Goal: Information Seeking & Learning: Compare options

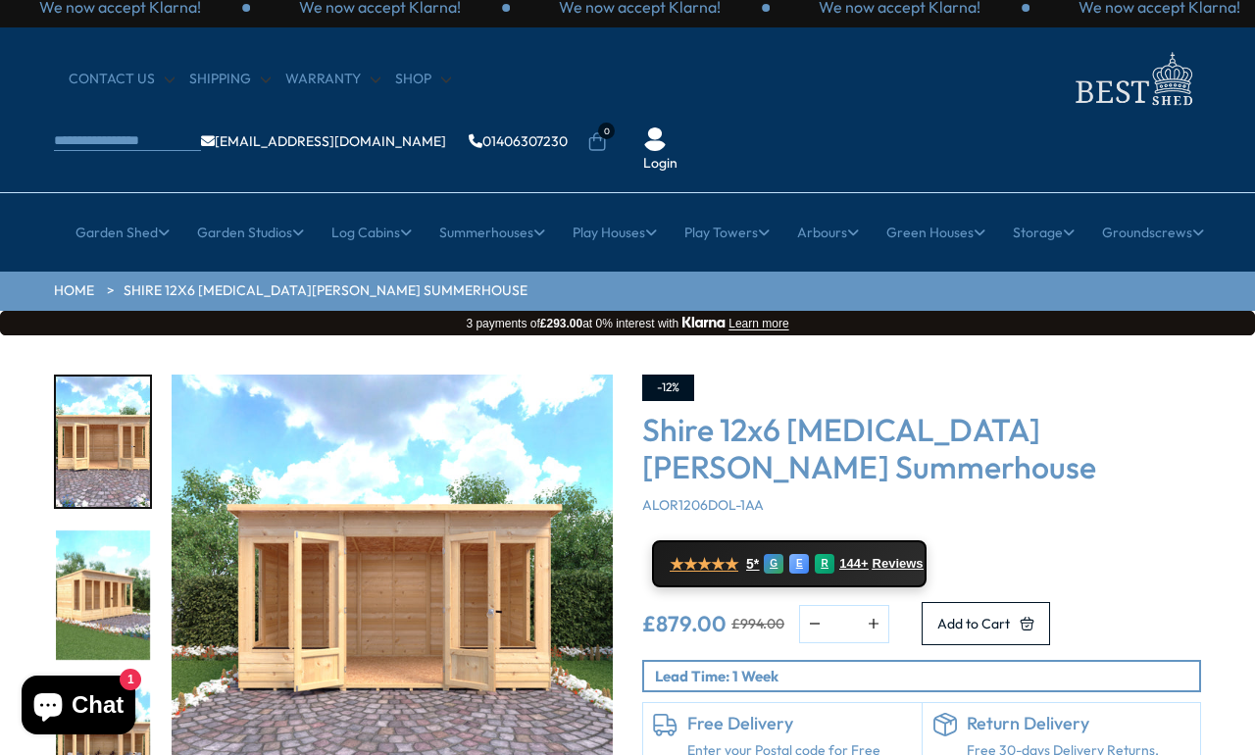
scroll to position [18, 0]
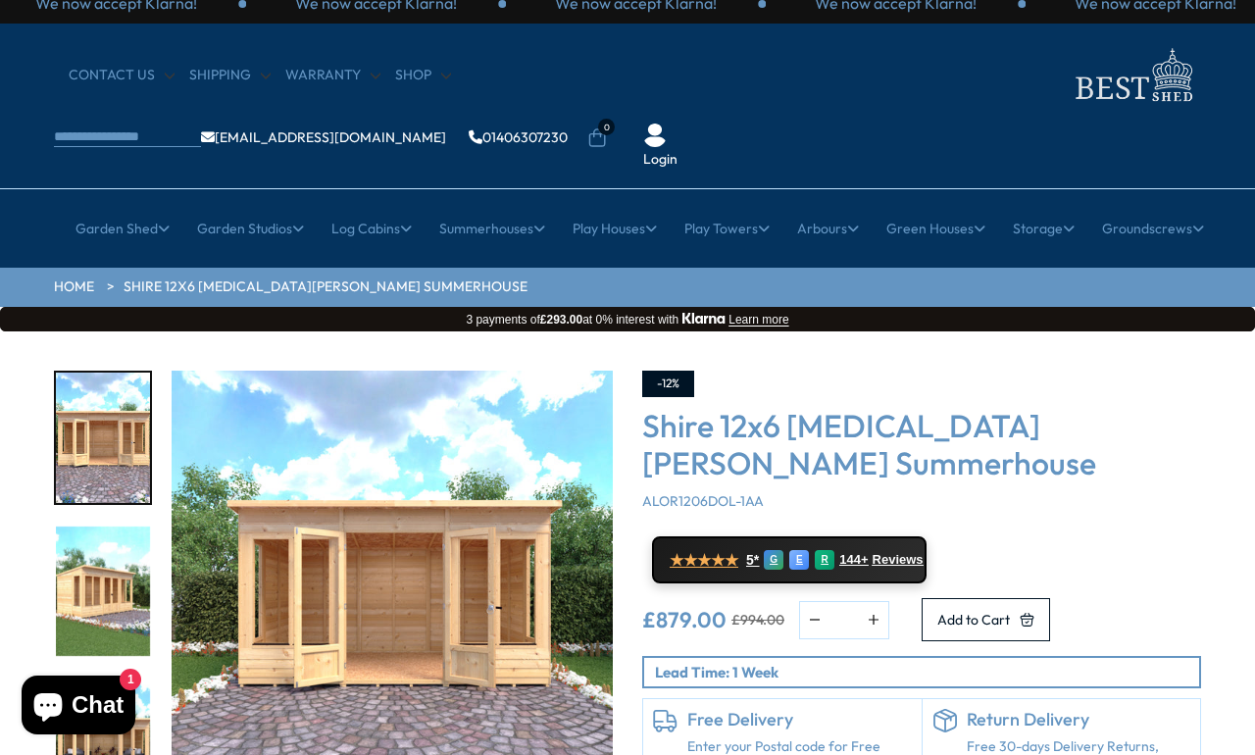
click at [227, 332] on link "All Summerhouses" at bounding box center [234, 349] width 117 height 34
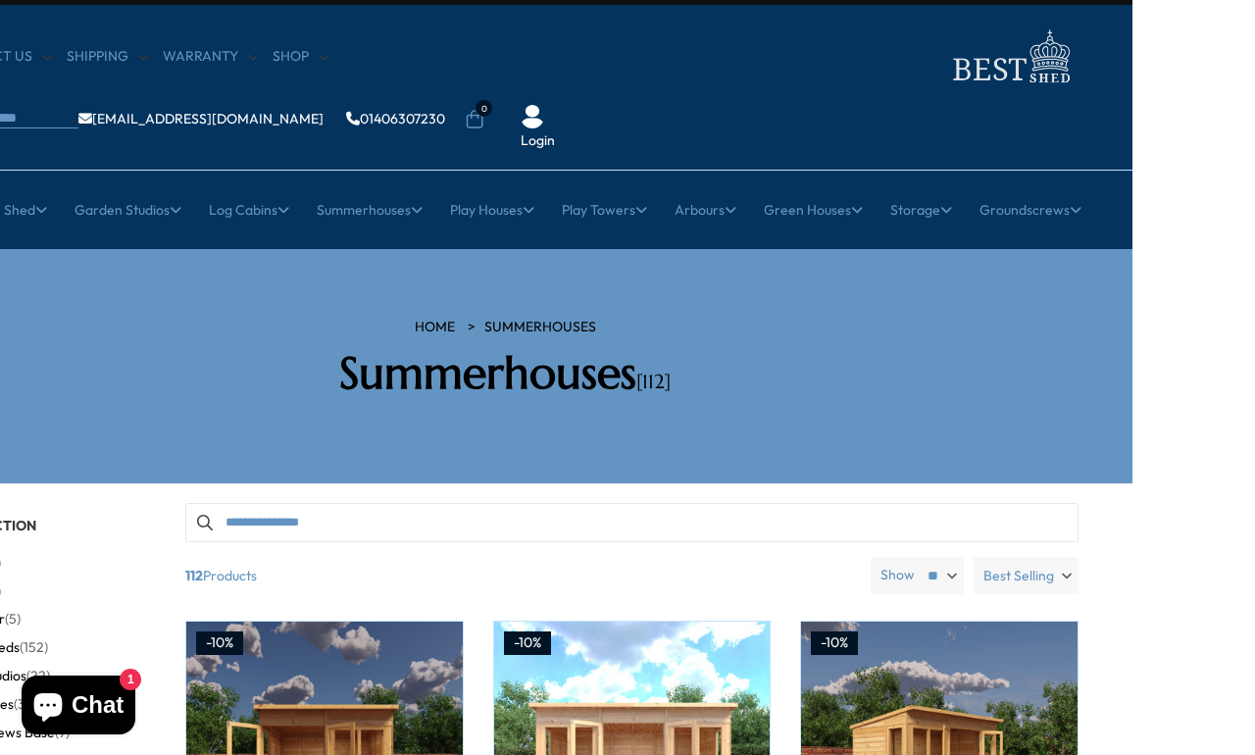
scroll to position [22, 123]
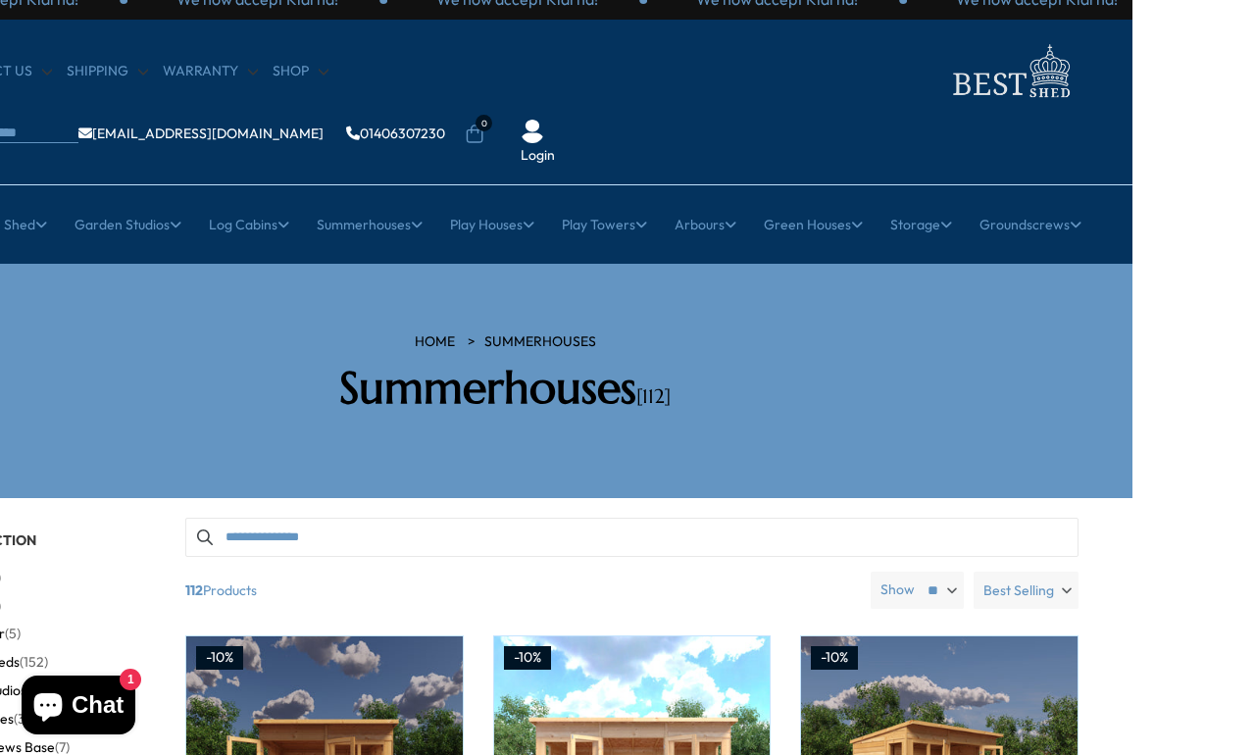
click at [1057, 572] on label "Best Selling" at bounding box center [1026, 590] width 105 height 37
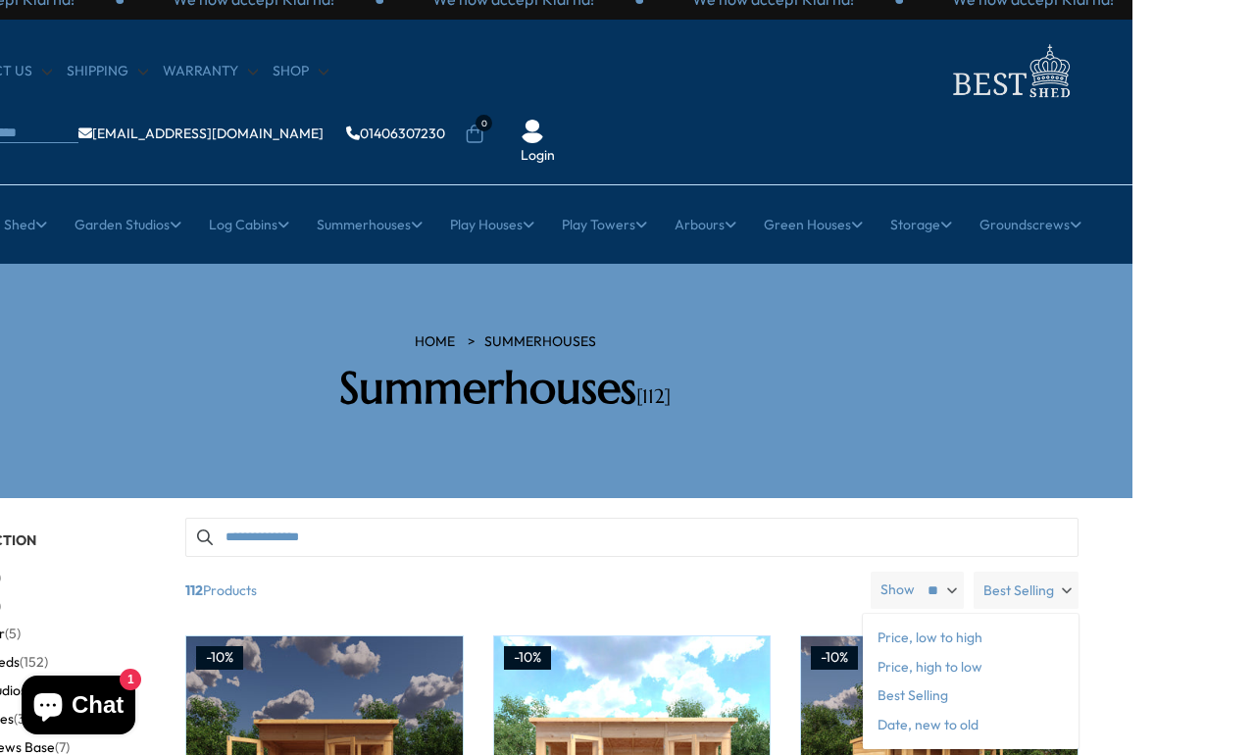
click at [897, 624] on span "Price, low to high" at bounding box center [971, 638] width 216 height 29
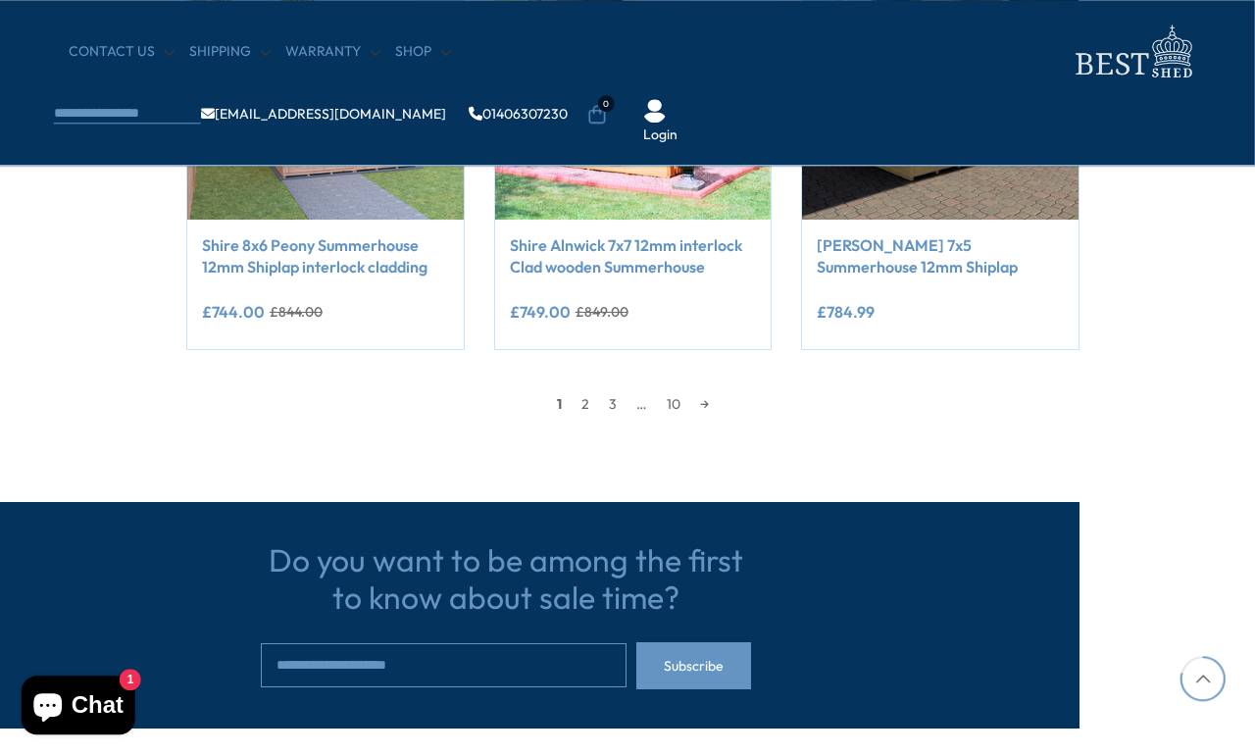
scroll to position [1852, 123]
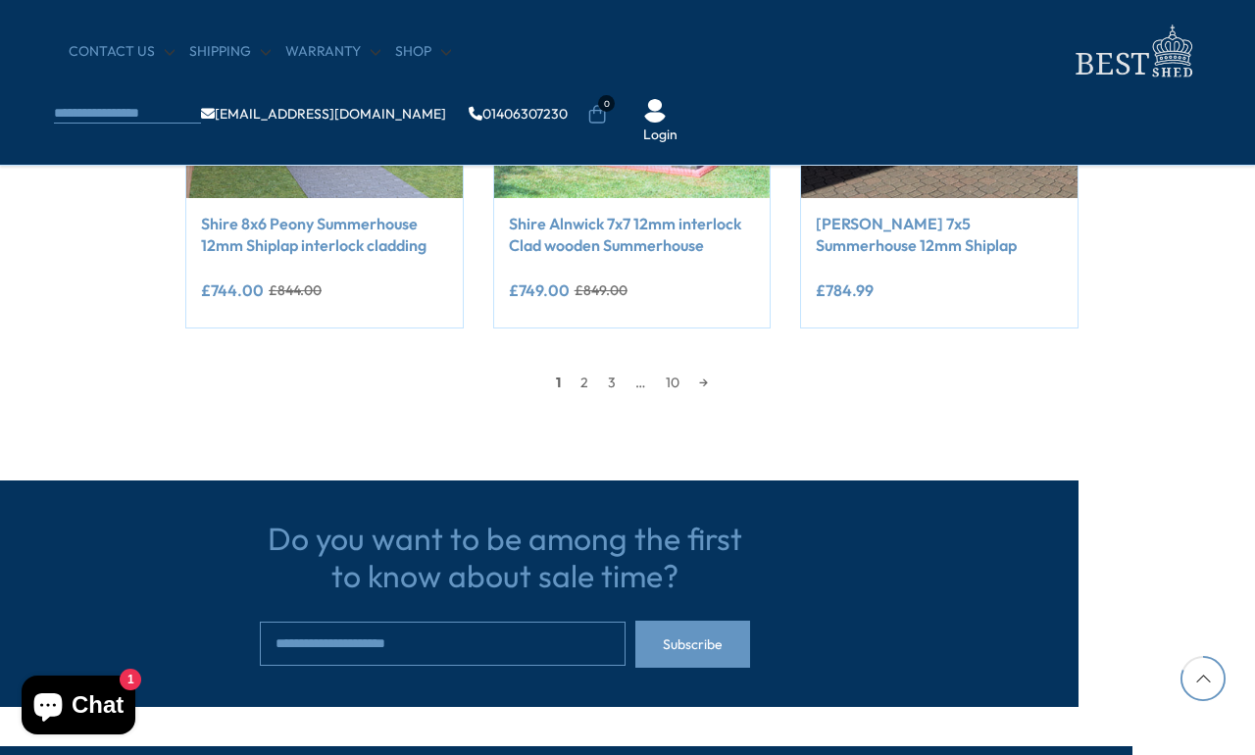
click at [577, 390] on link "2" at bounding box center [584, 382] width 27 height 29
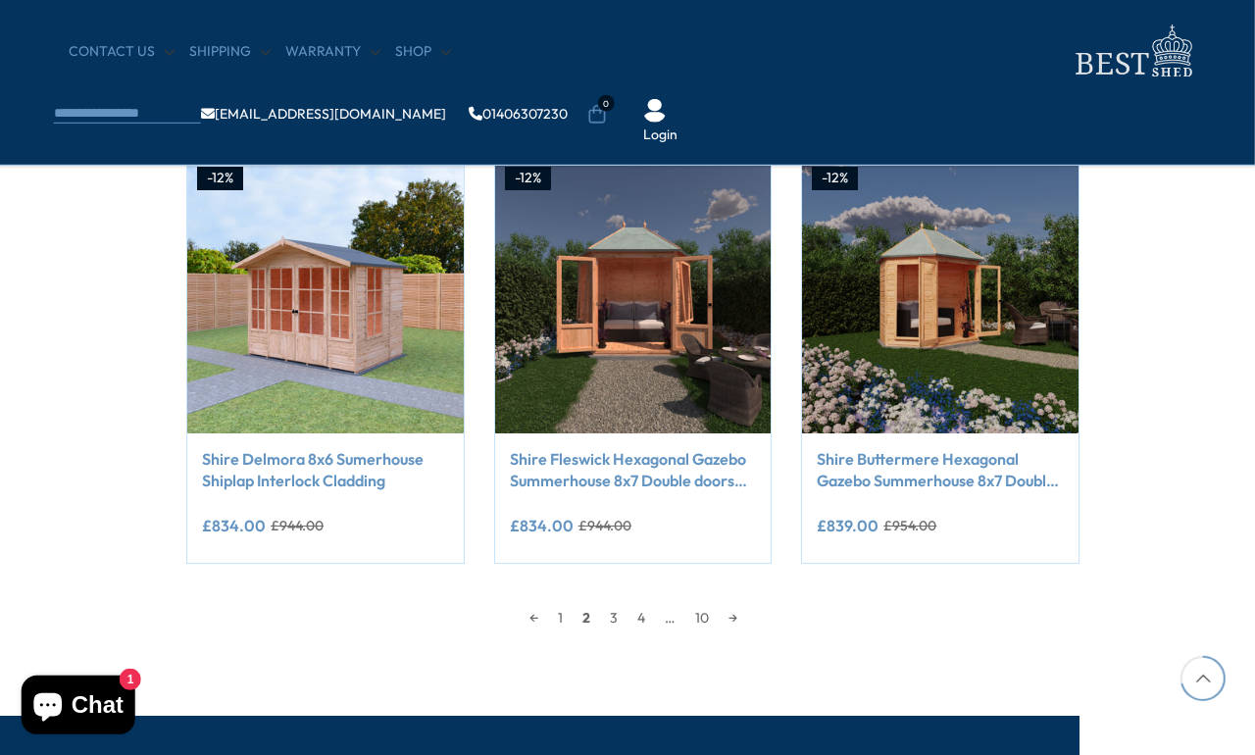
scroll to position [1622, 123]
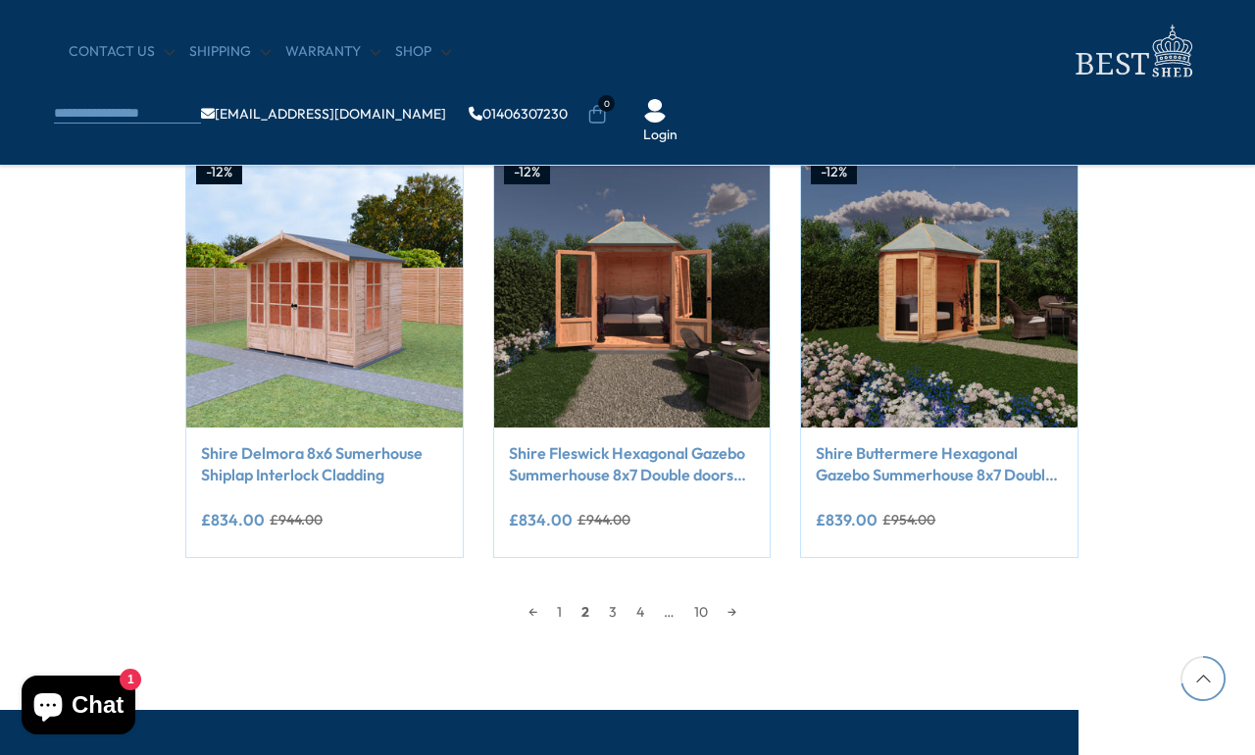
click at [607, 612] on link "3" at bounding box center [612, 611] width 27 height 29
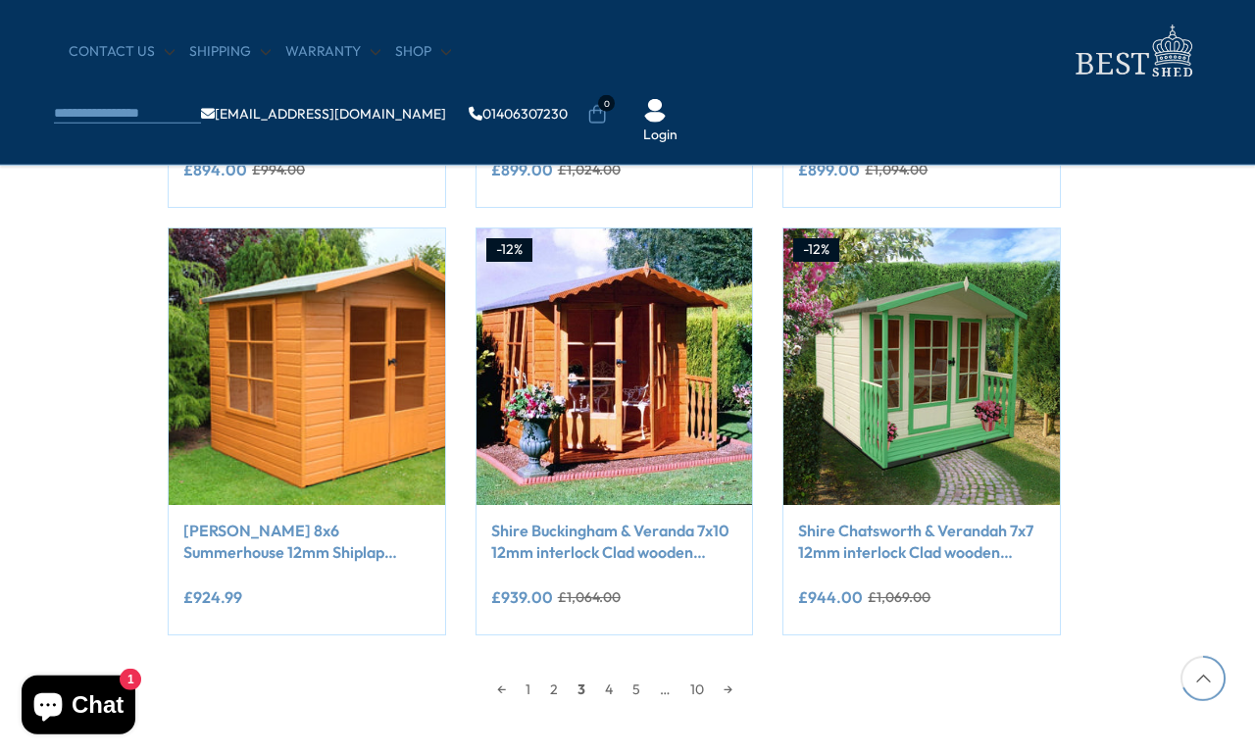
scroll to position [1545, 139]
click at [601, 686] on link "4" at bounding box center [608, 689] width 27 height 29
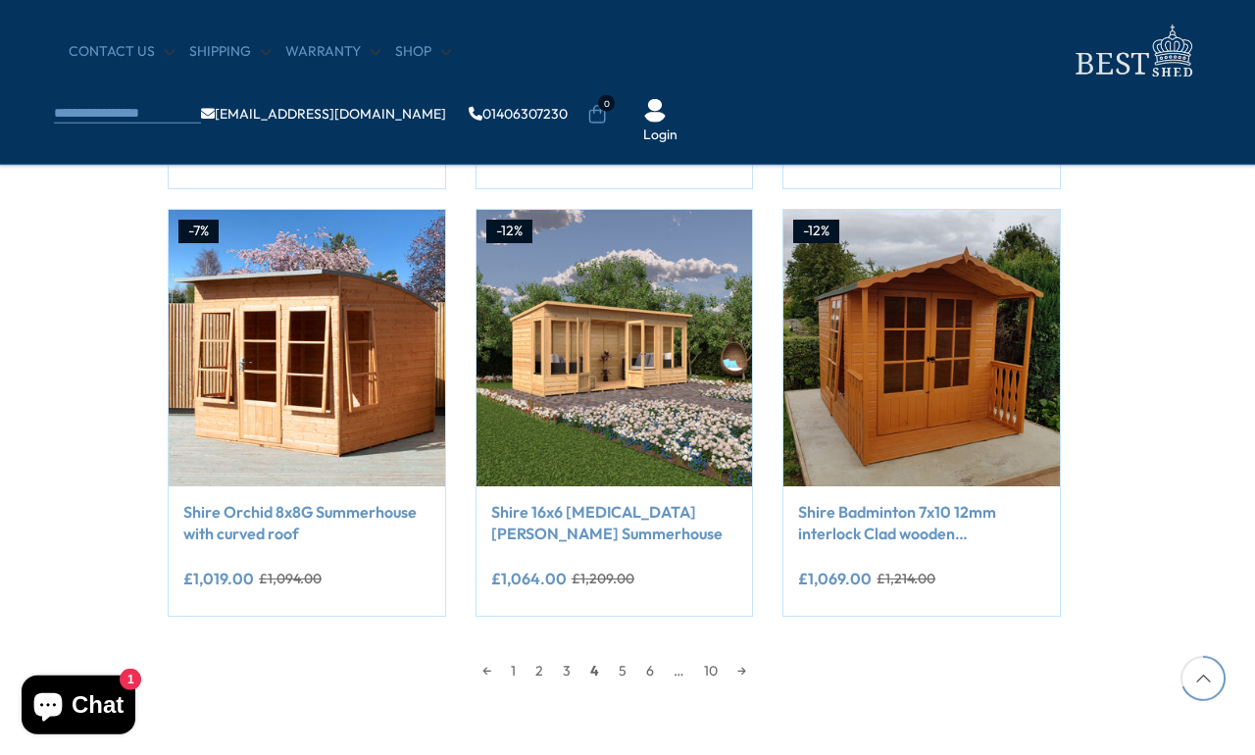
scroll to position [1564, 140]
click at [618, 662] on link "5" at bounding box center [622, 669] width 27 height 29
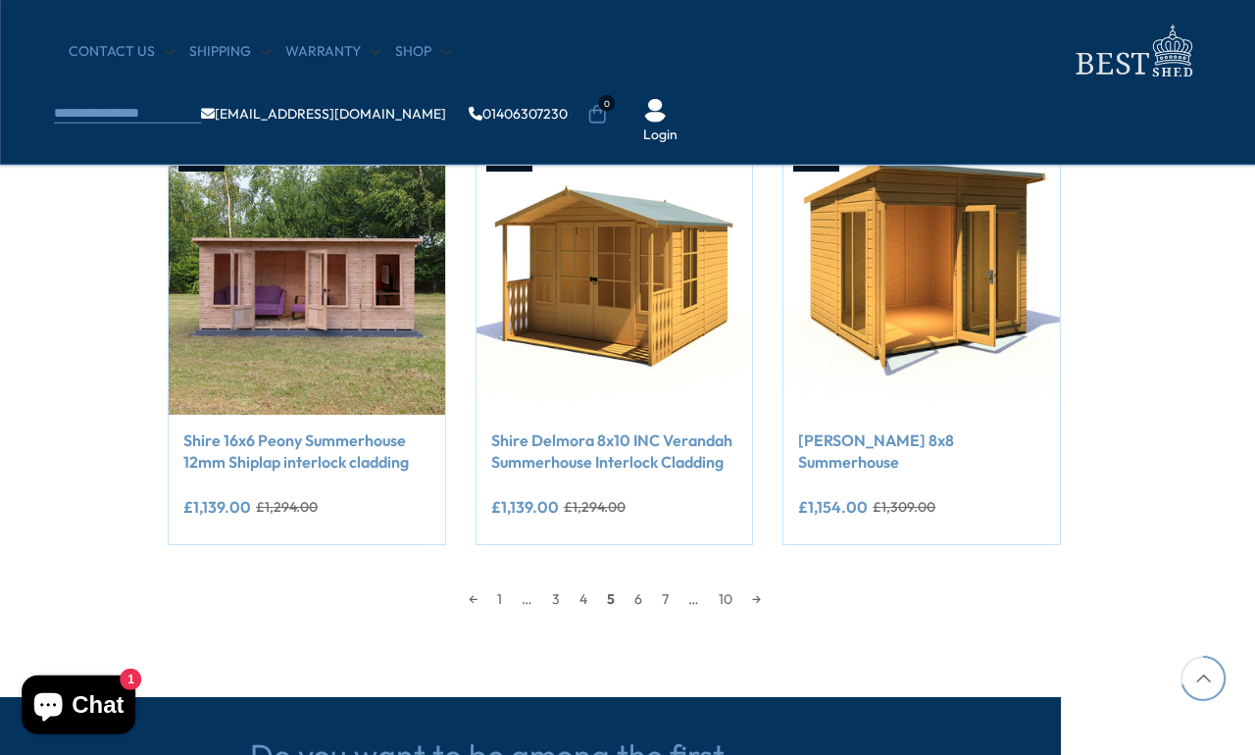
scroll to position [1634, 140]
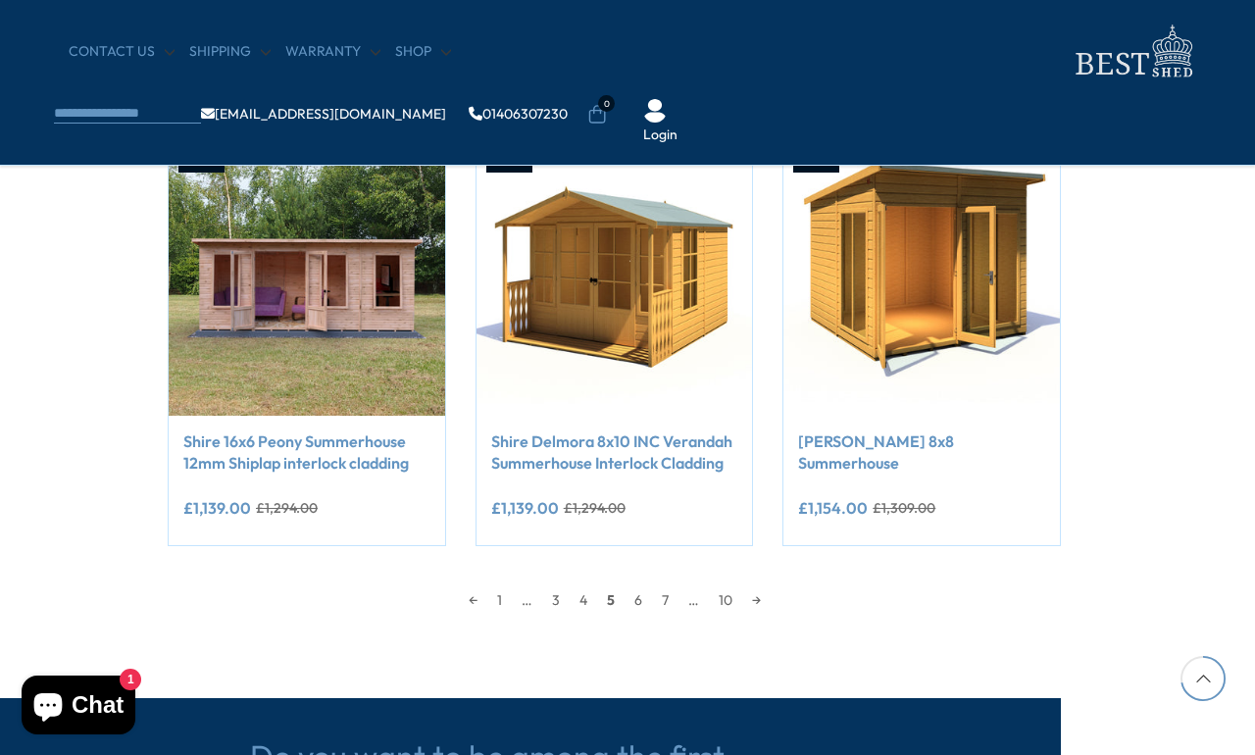
click at [638, 597] on link "6" at bounding box center [638, 599] width 27 height 29
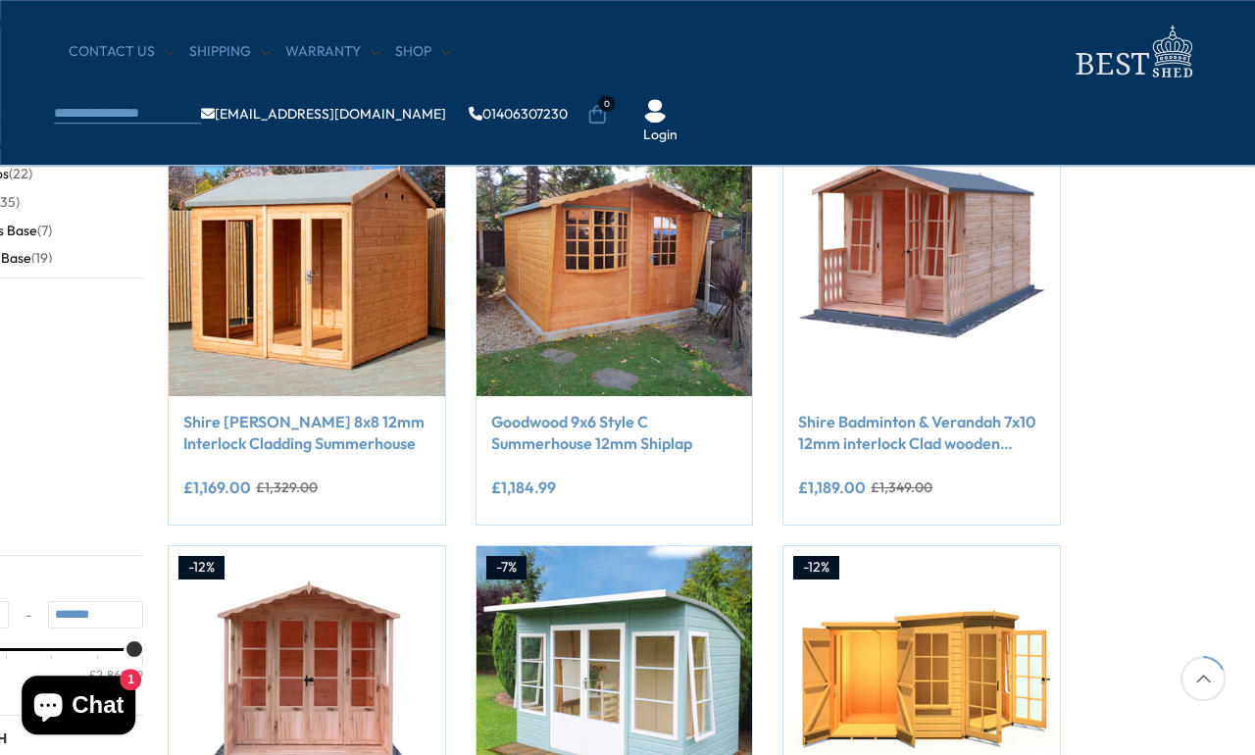
scroll to position [373, 140]
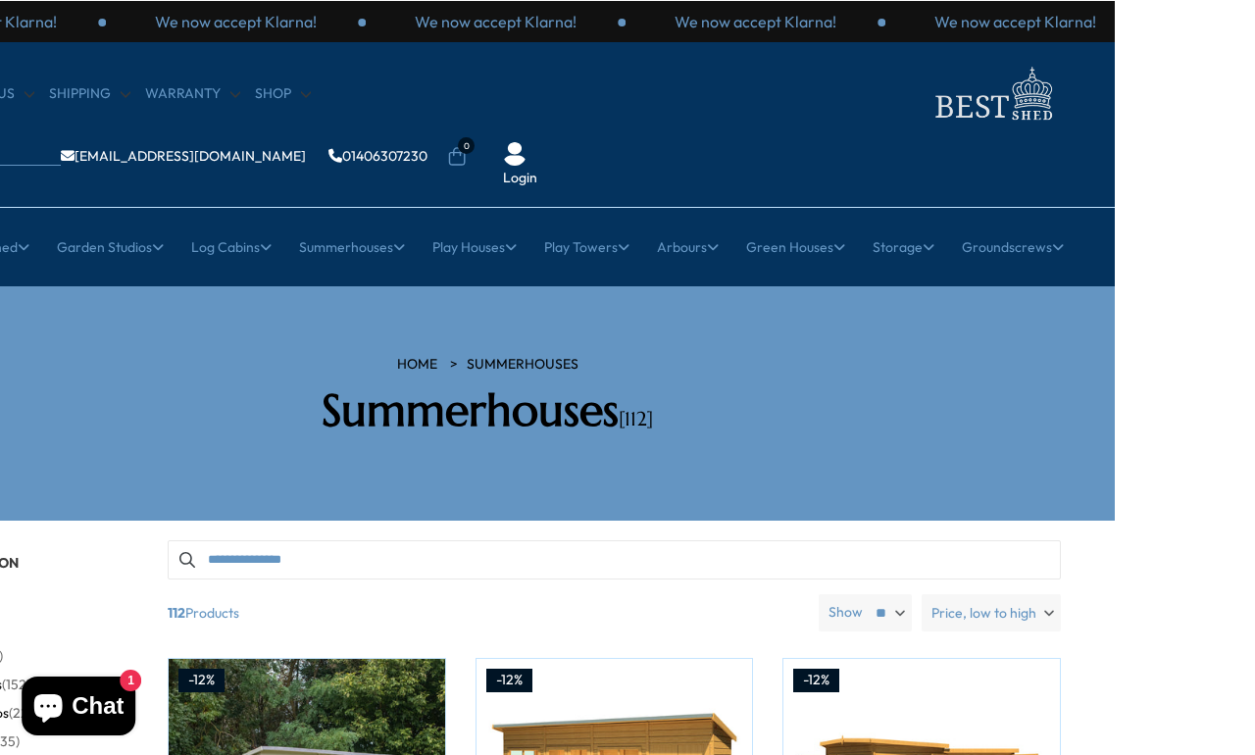
scroll to position [0, 140]
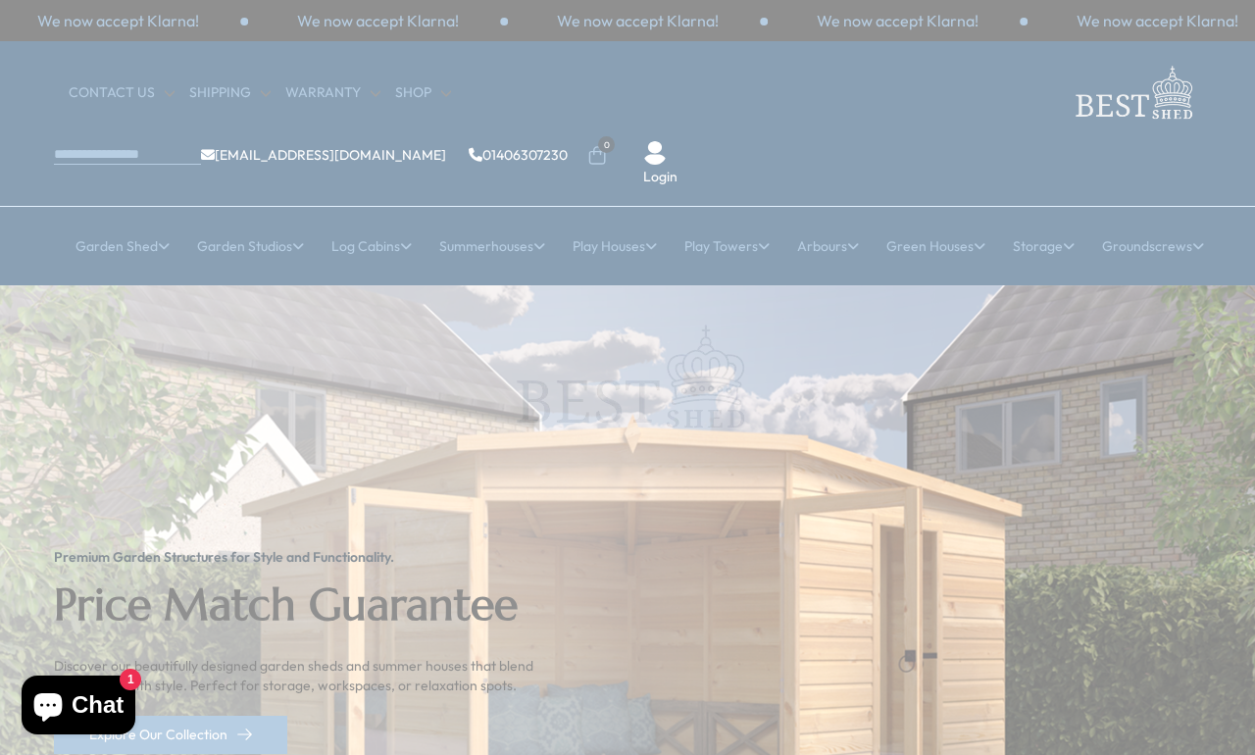
scroll to position [9, 0]
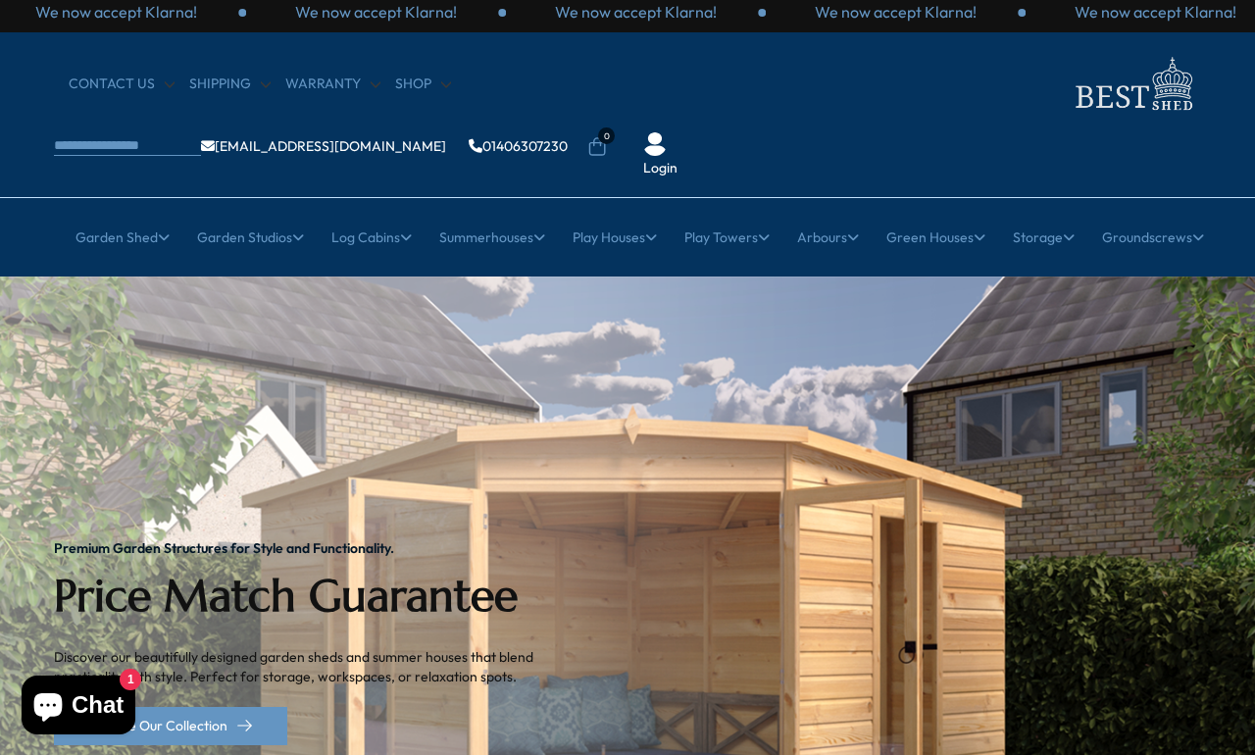
click at [214, 376] on link "Cheap 19mm Cabins" at bounding box center [234, 393] width 131 height 34
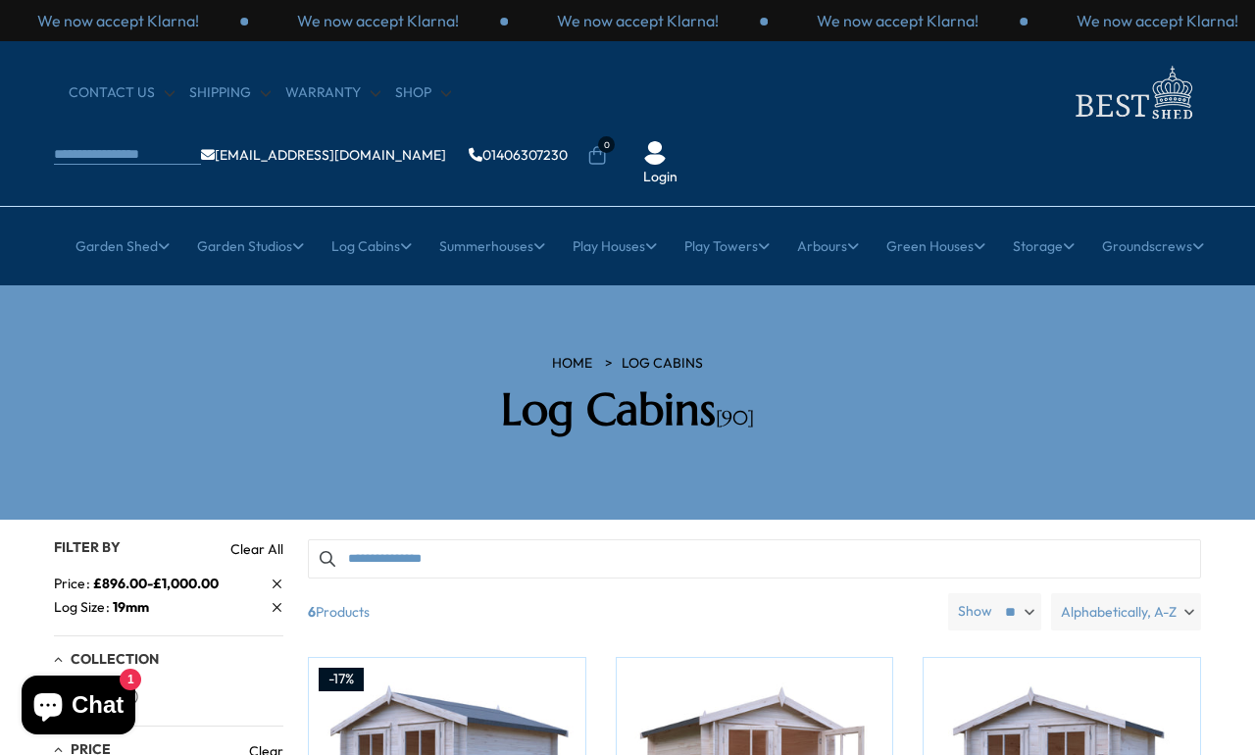
click at [488, 384] on link "Medium Cabins" at bounding box center [496, 401] width 100 height 34
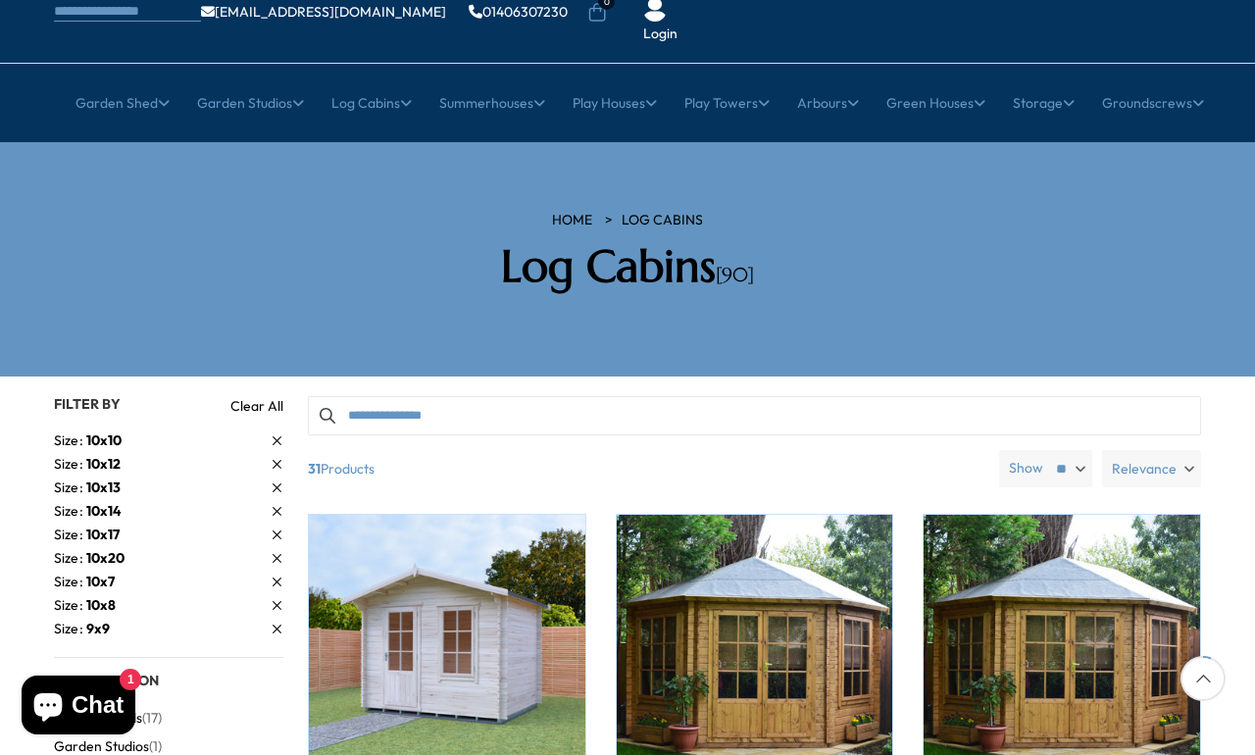
scroll to position [141, 0]
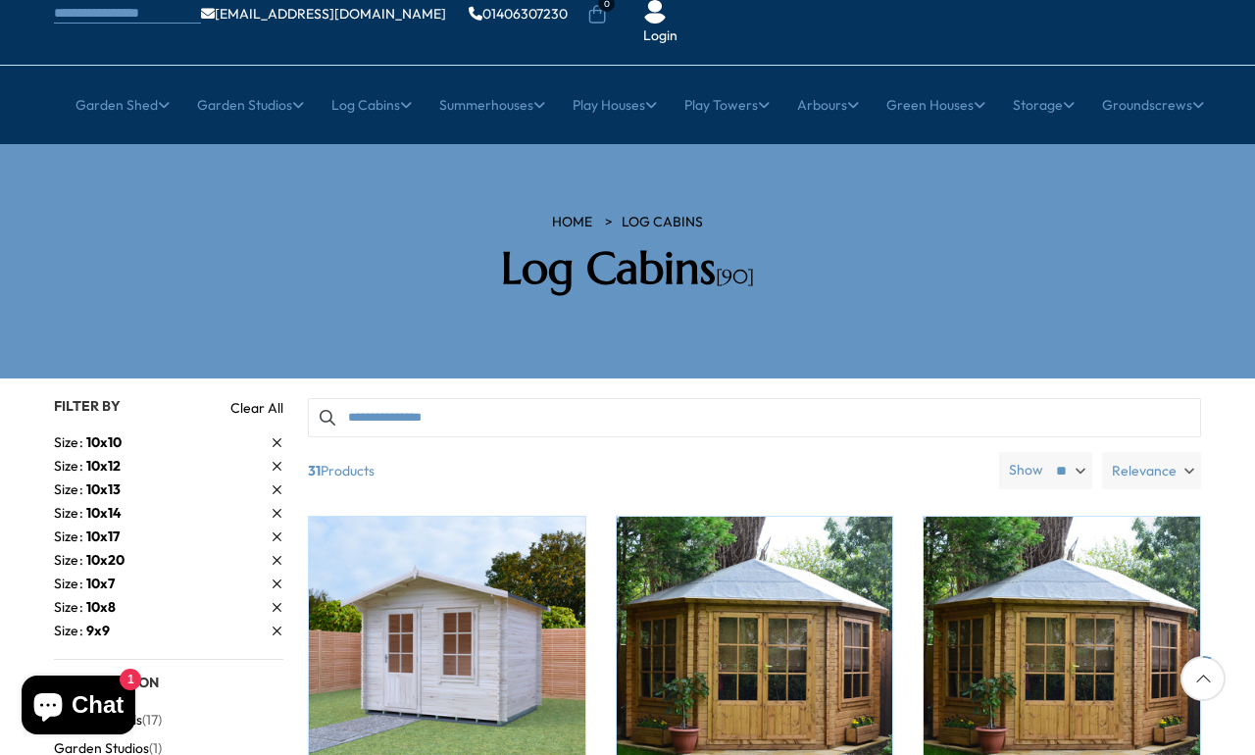
click at [1176, 452] on span "Relevance" at bounding box center [1144, 470] width 65 height 37
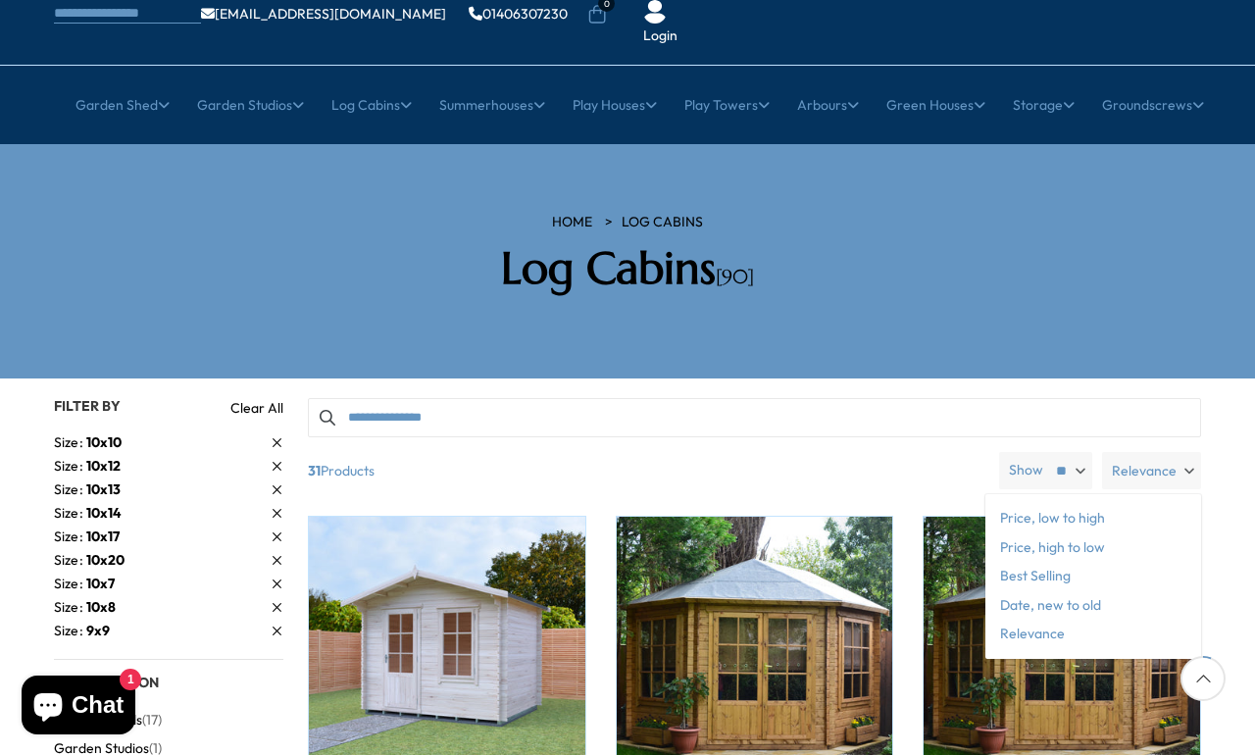
click at [1022, 504] on span "Price, low to high" at bounding box center [1094, 518] width 216 height 29
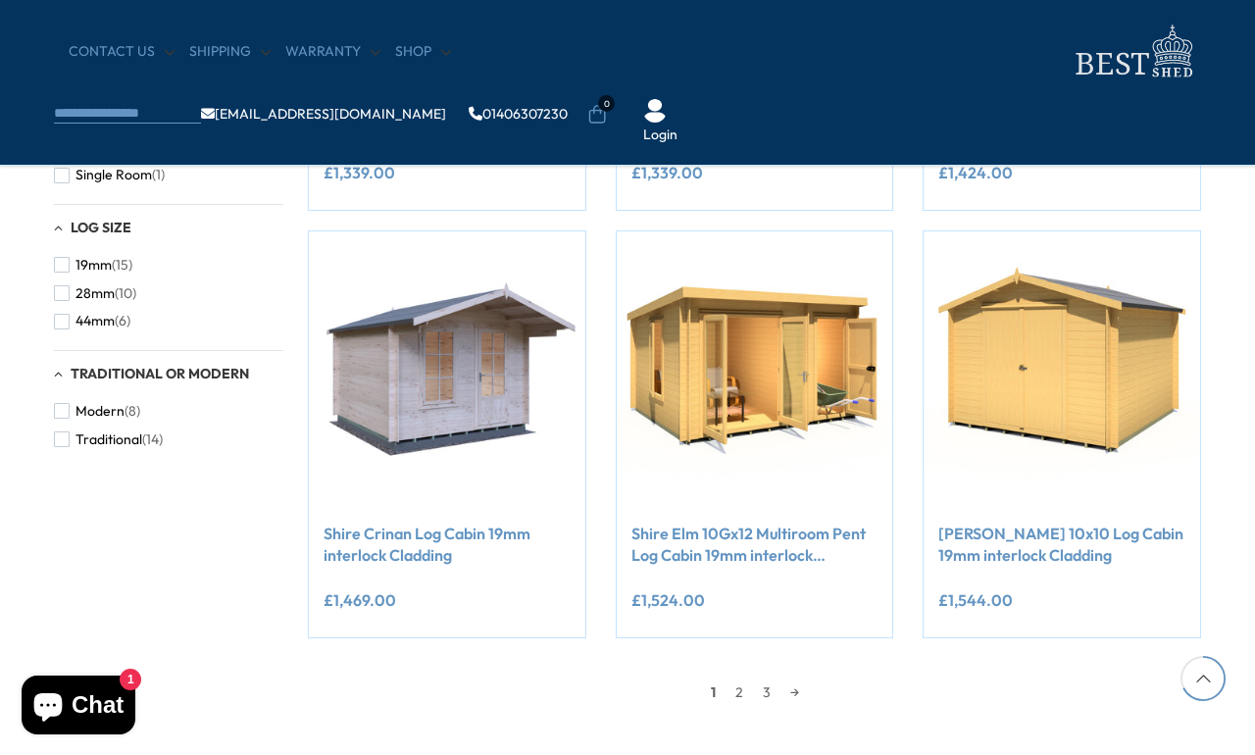
scroll to position [1541, 0]
click at [736, 688] on link "2" at bounding box center [739, 693] width 27 height 29
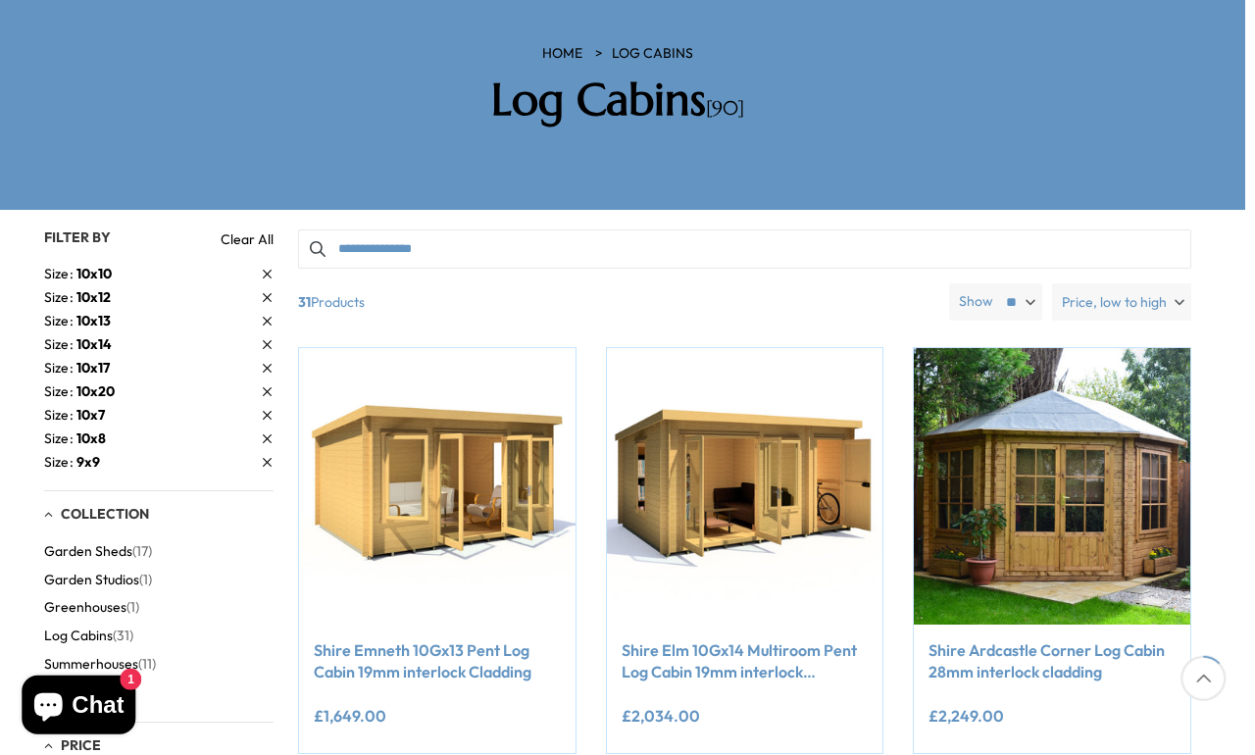
scroll to position [310, 9]
click at [85, 430] on span "10x8" at bounding box center [91, 439] width 29 height 18
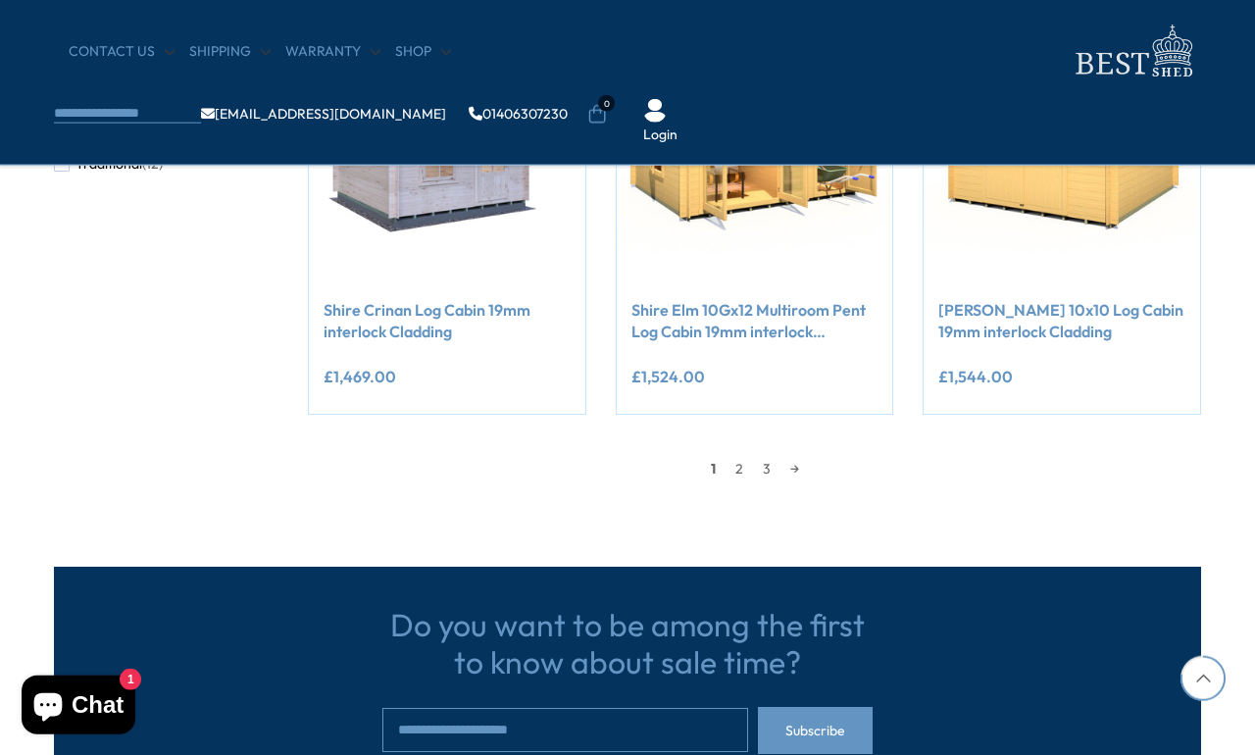
scroll to position [1809, 0]
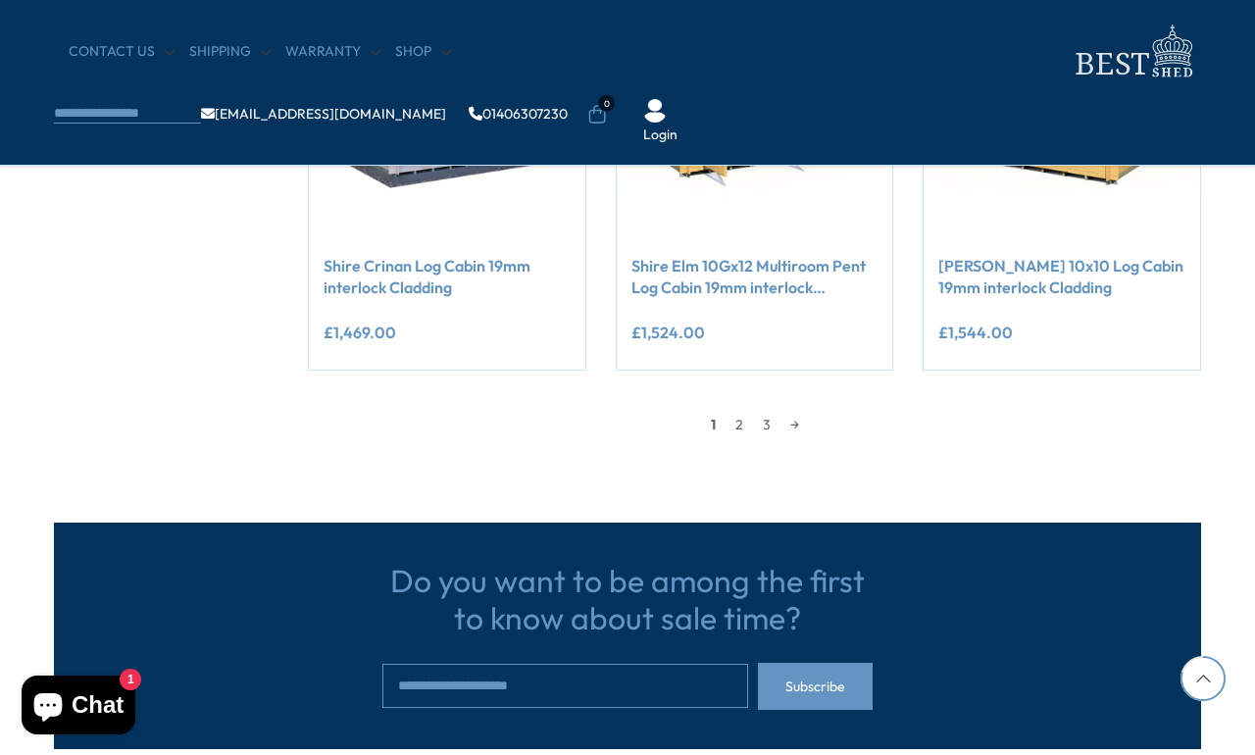
click at [726, 412] on link "2" at bounding box center [739, 424] width 27 height 29
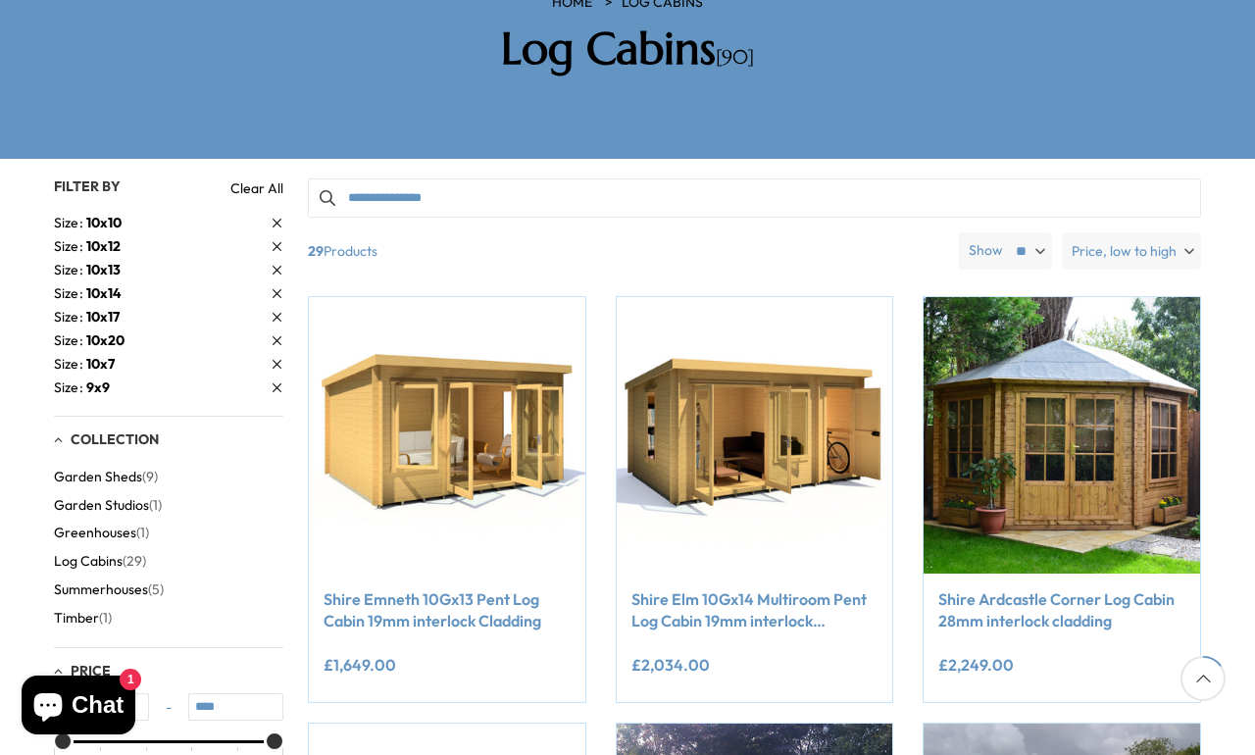
scroll to position [361, 0]
click at [376, 390] on img at bounding box center [447, 435] width 277 height 277
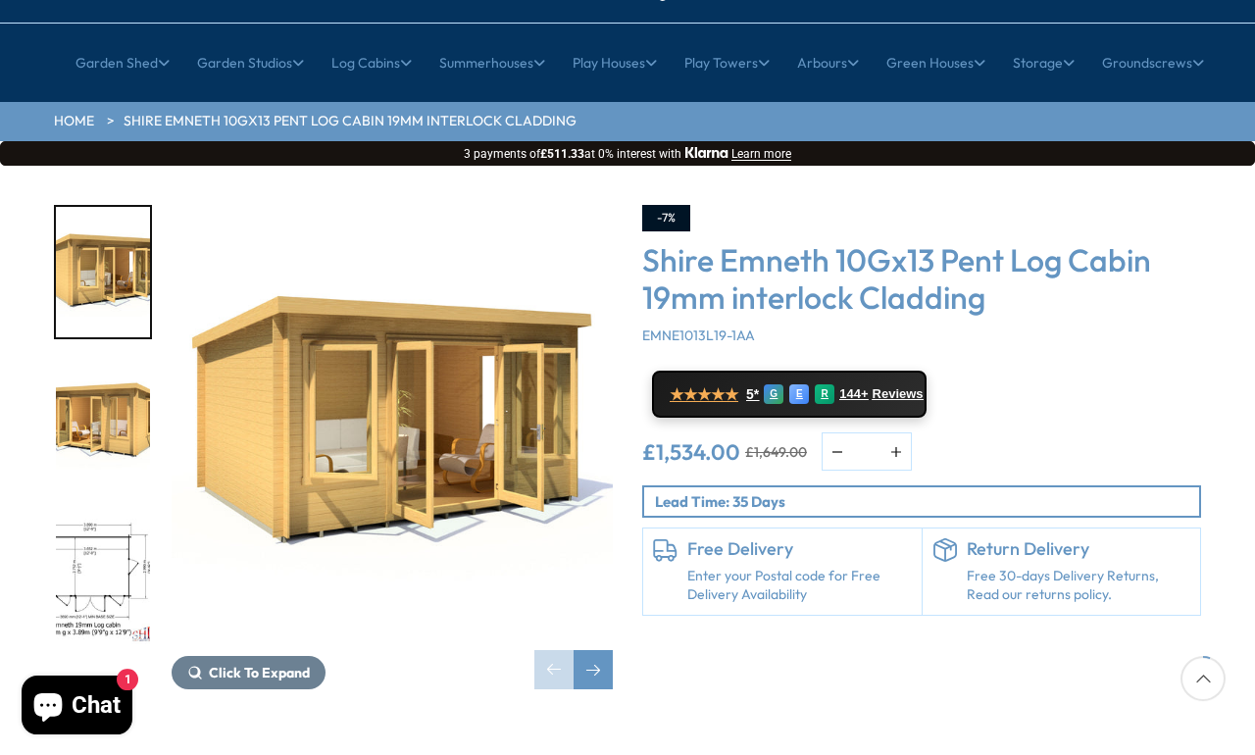
scroll to position [186, 0]
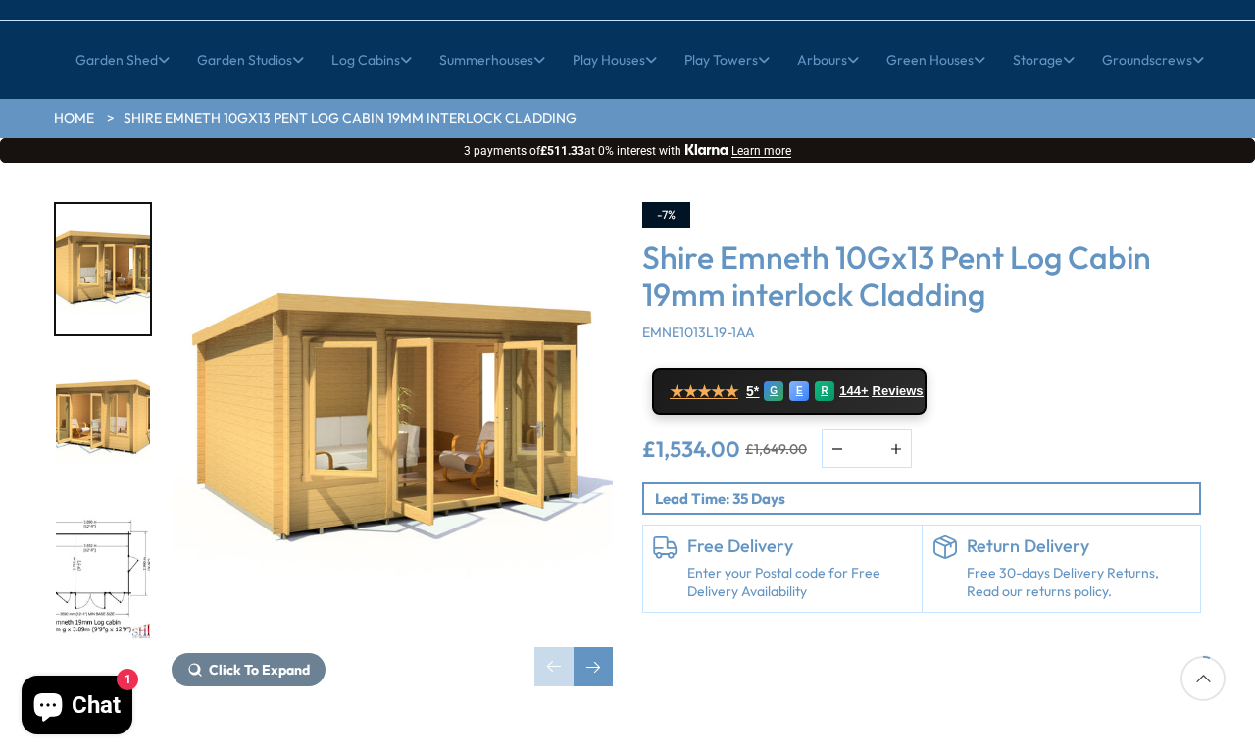
click at [705, 382] on span "★★★★★" at bounding box center [704, 391] width 69 height 19
